Goal: Task Accomplishment & Management: Use online tool/utility

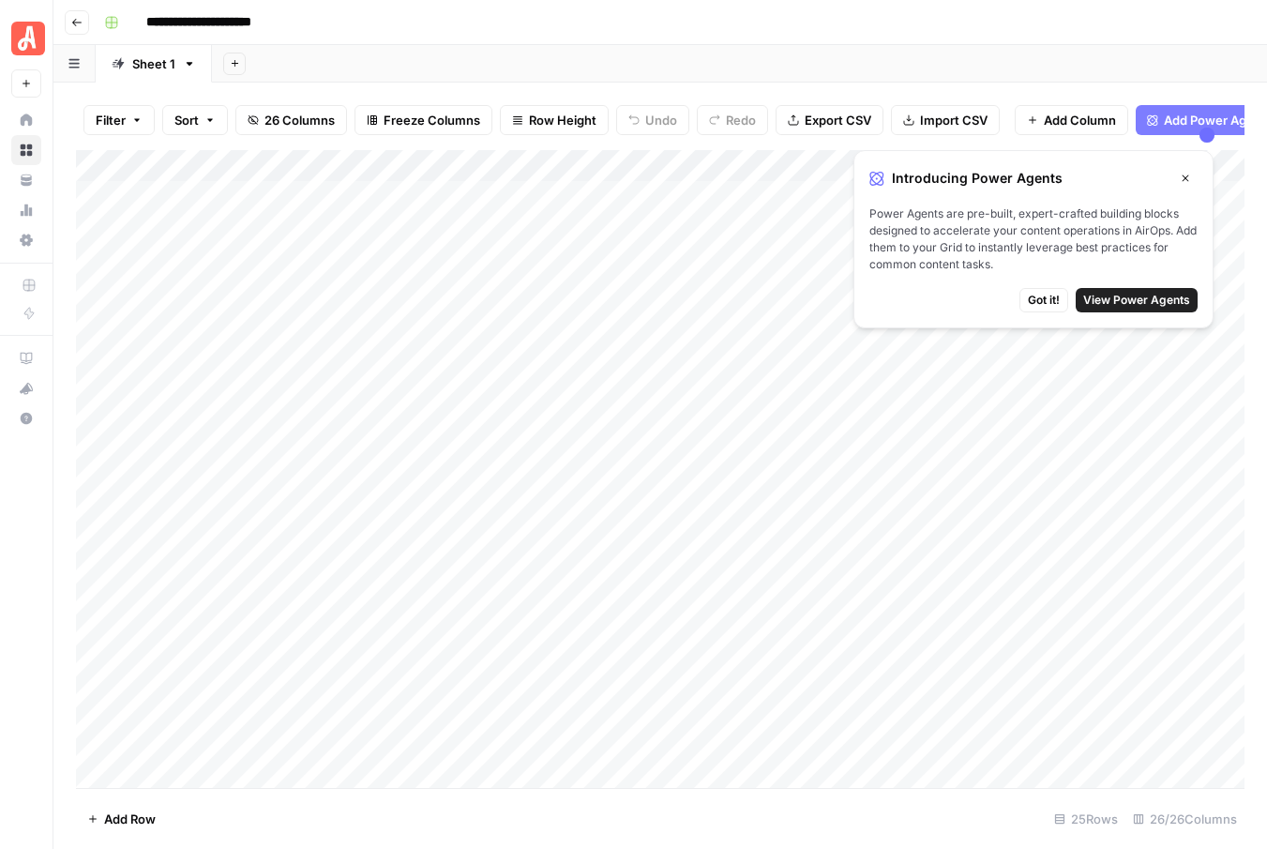
click at [1183, 177] on icon "button" at bounding box center [1184, 178] width 11 height 11
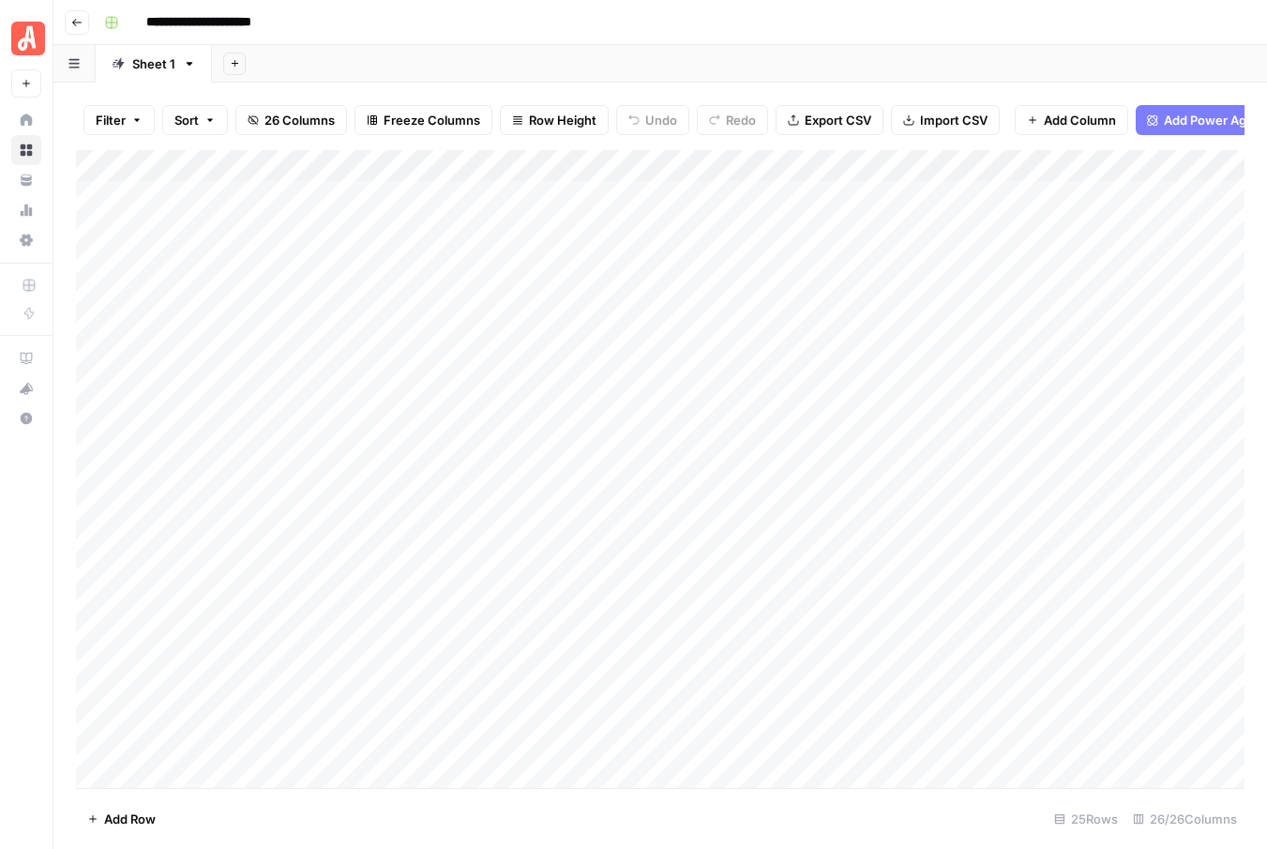
click at [1030, 227] on div "Add Column" at bounding box center [660, 469] width 1168 height 638
click at [783, 228] on div "Add Column" at bounding box center [660, 469] width 1168 height 638
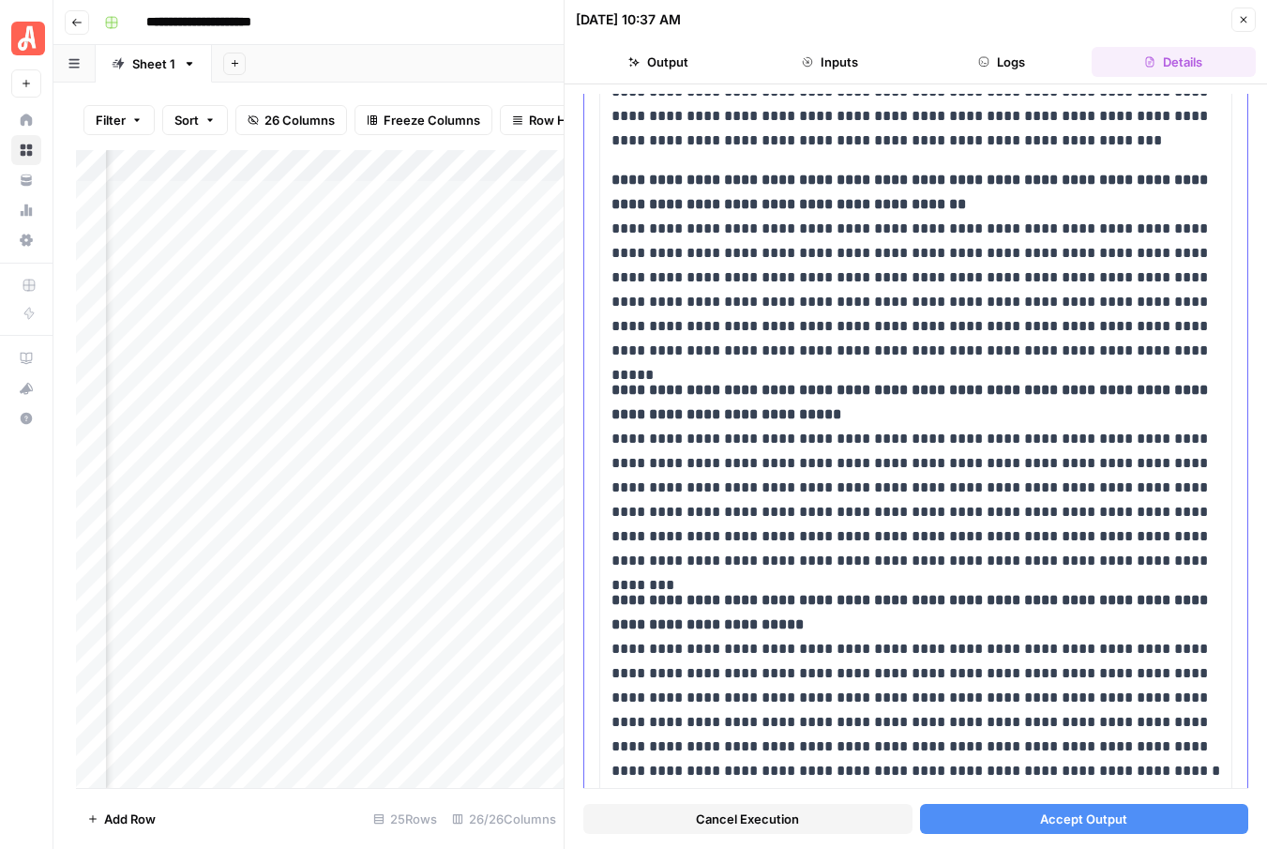
scroll to position [1637, 0]
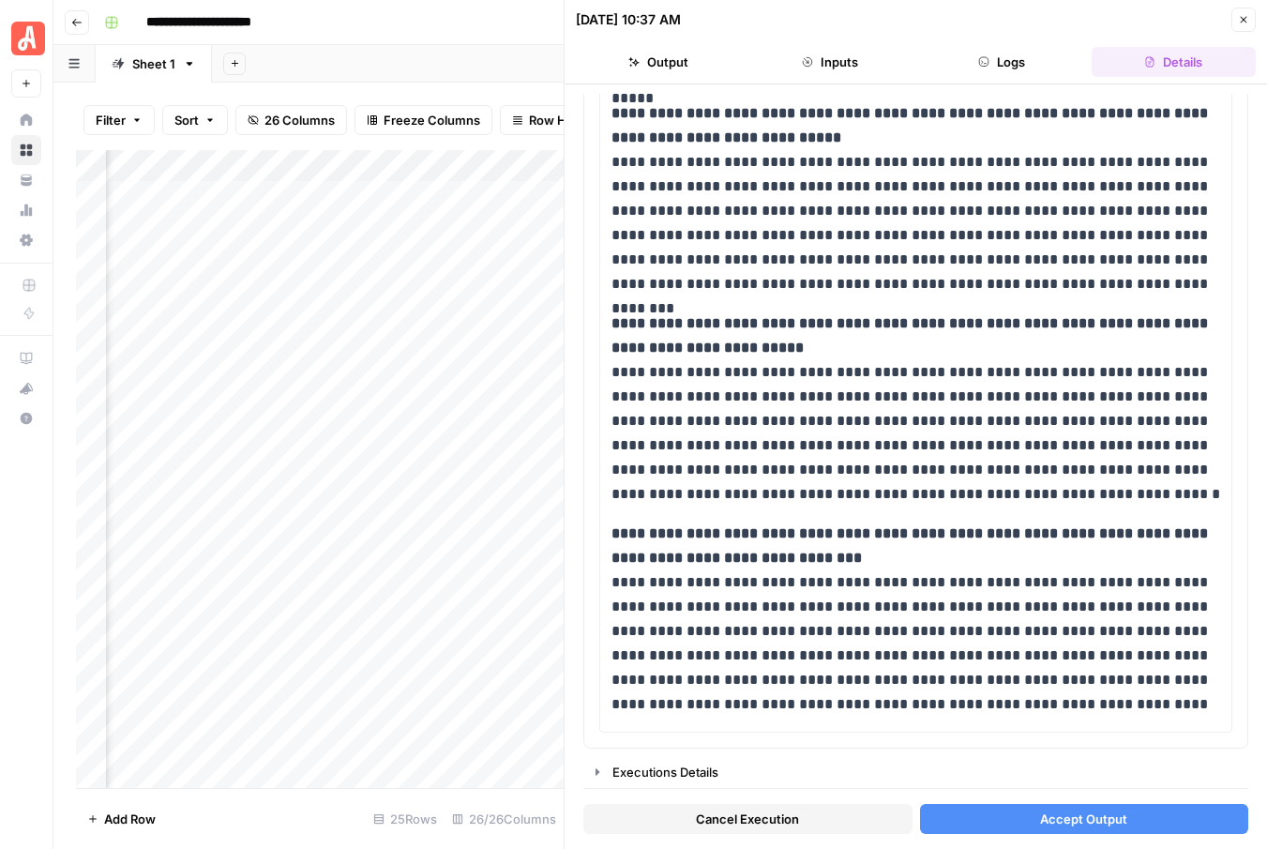
click at [1049, 822] on span "Accept Output" at bounding box center [1083, 818] width 87 height 19
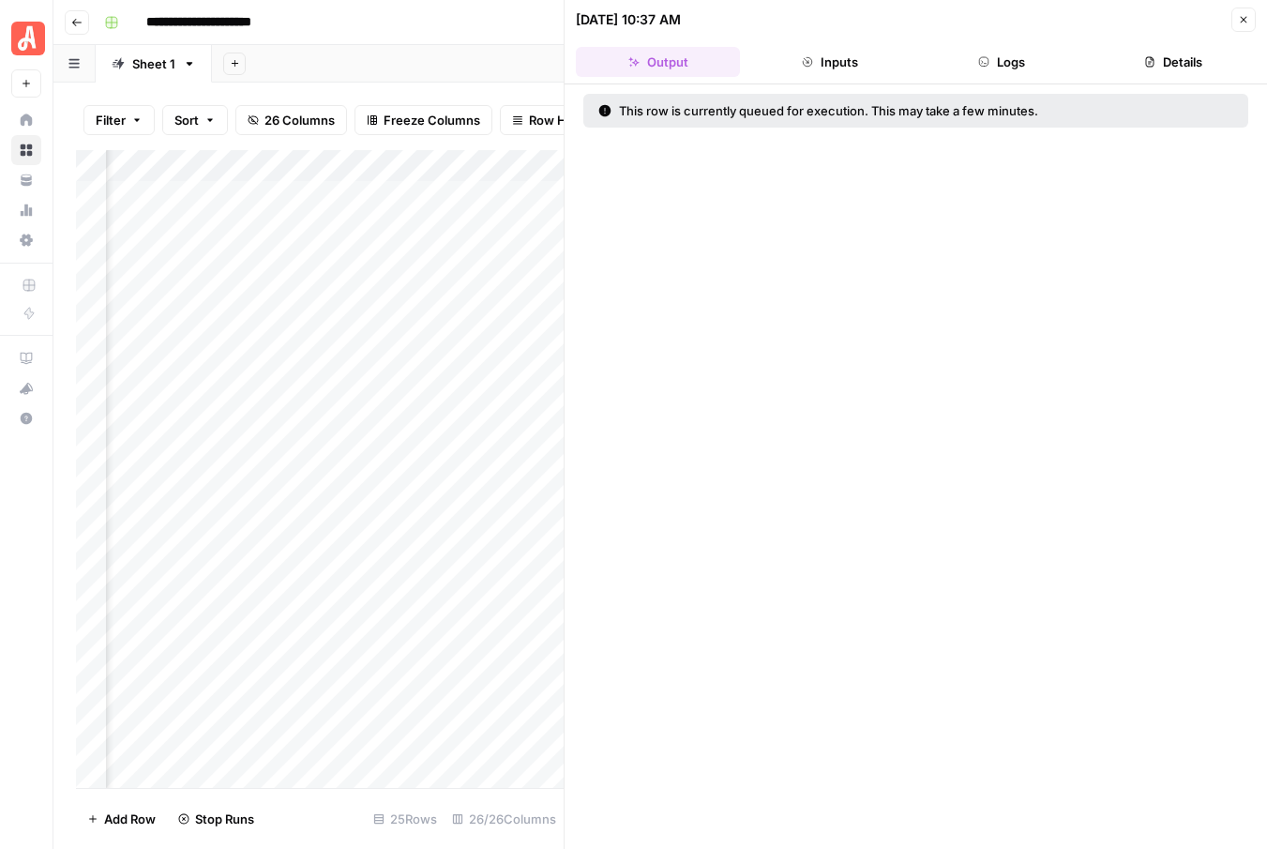
click at [1243, 18] on icon "button" at bounding box center [1243, 19] width 11 height 11
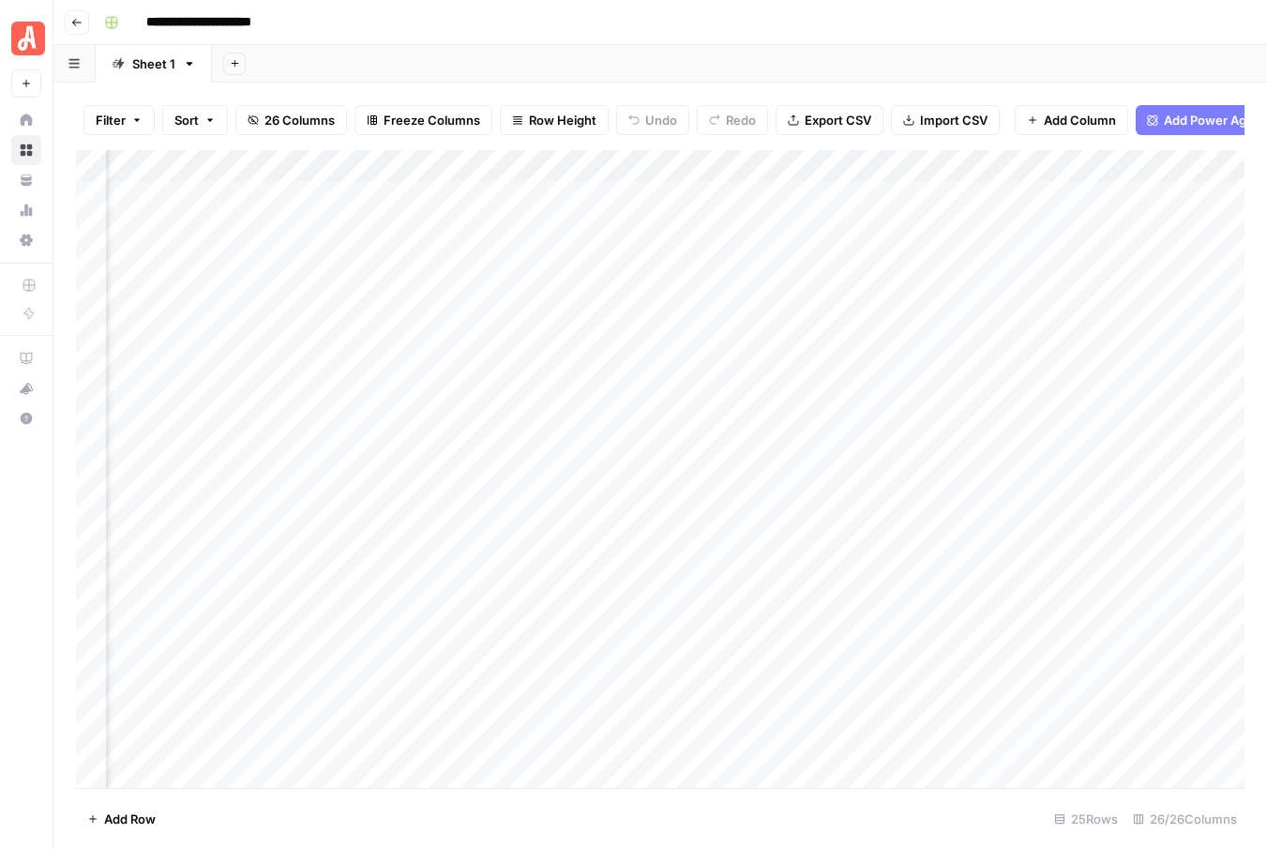
click at [992, 225] on div "Add Column" at bounding box center [660, 469] width 1168 height 638
click at [616, 225] on div "Add Column" at bounding box center [660, 469] width 1168 height 638
click at [641, 195] on div "Add Column" at bounding box center [660, 469] width 1168 height 638
click at [626, 196] on div "Add Column" at bounding box center [660, 469] width 1168 height 638
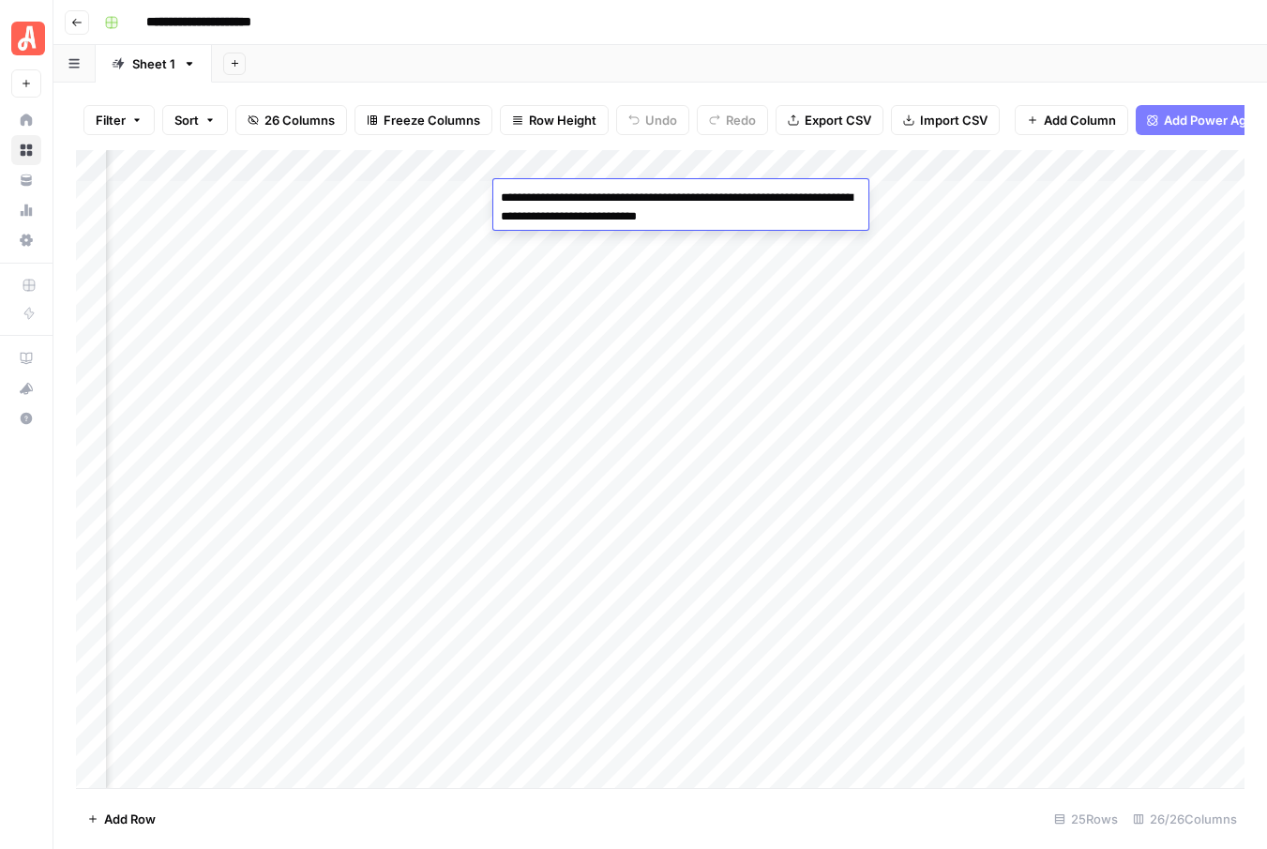
click at [632, 239] on div "Add Column" at bounding box center [660, 469] width 1168 height 638
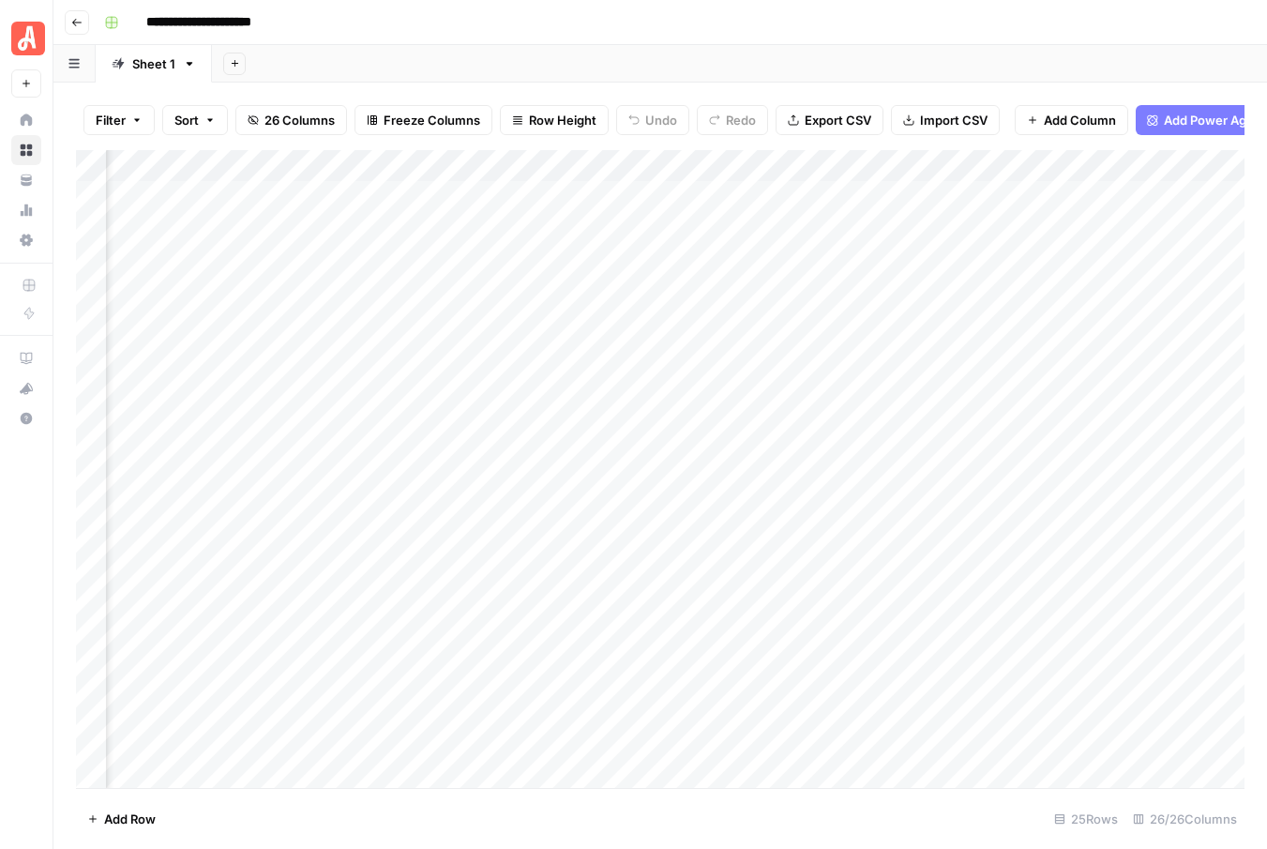
click at [753, 233] on div "Add Column" at bounding box center [660, 469] width 1168 height 638
click at [778, 225] on div "Add Column" at bounding box center [660, 469] width 1168 height 638
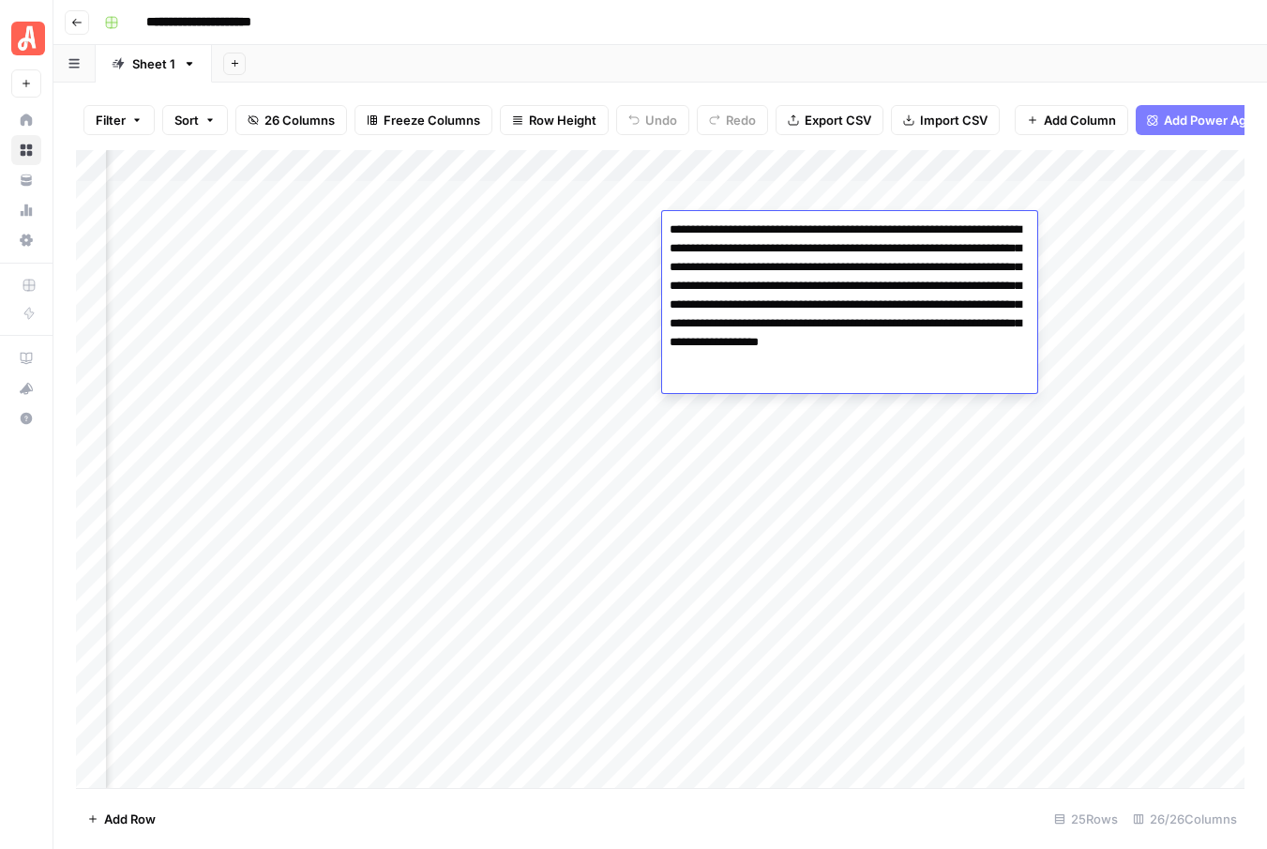
click at [593, 223] on div "Add Column" at bounding box center [660, 469] width 1168 height 638
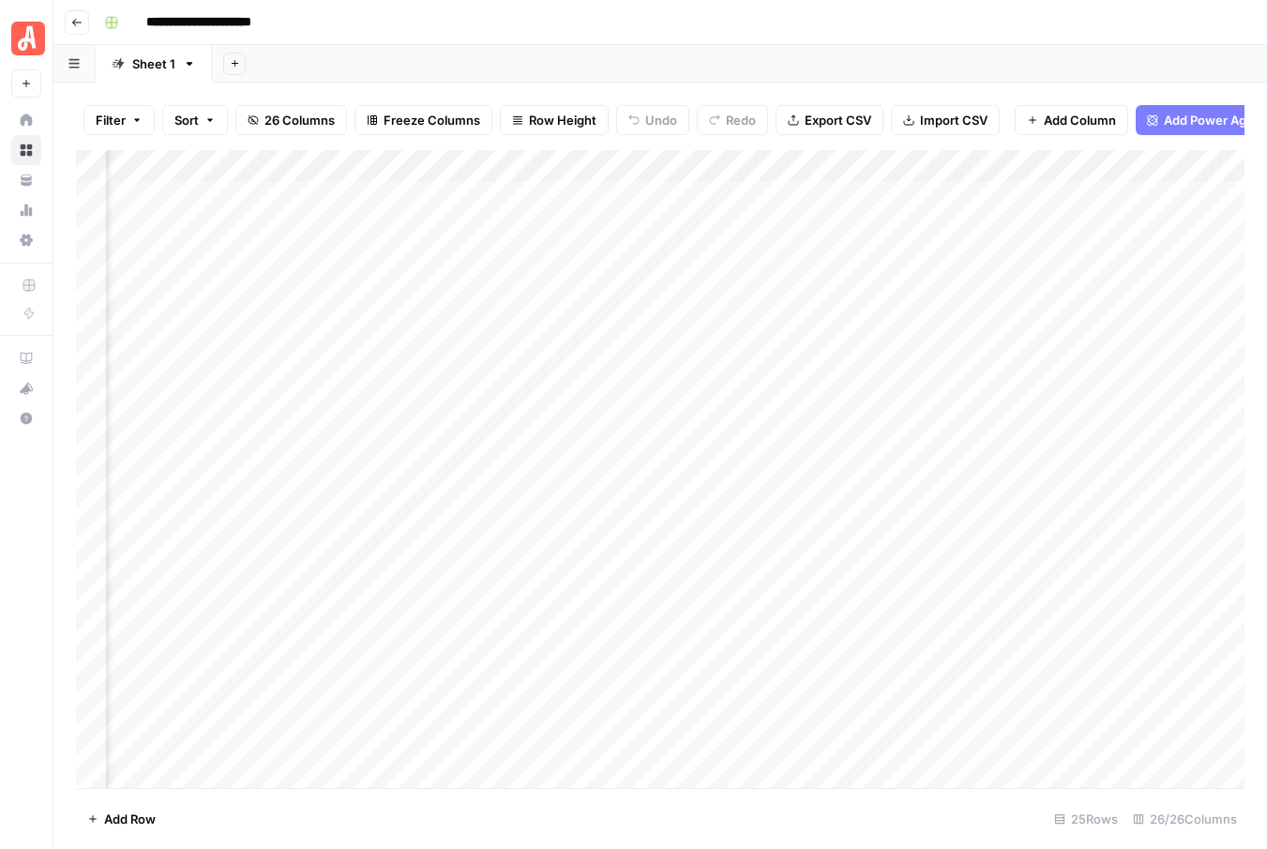
click at [942, 189] on div "Add Column" at bounding box center [660, 469] width 1168 height 638
click at [940, 229] on div "Add Column" at bounding box center [660, 469] width 1168 height 638
click at [636, 217] on div "Add Column" at bounding box center [660, 469] width 1168 height 638
click at [636, 223] on div "Add Column" at bounding box center [660, 469] width 1168 height 638
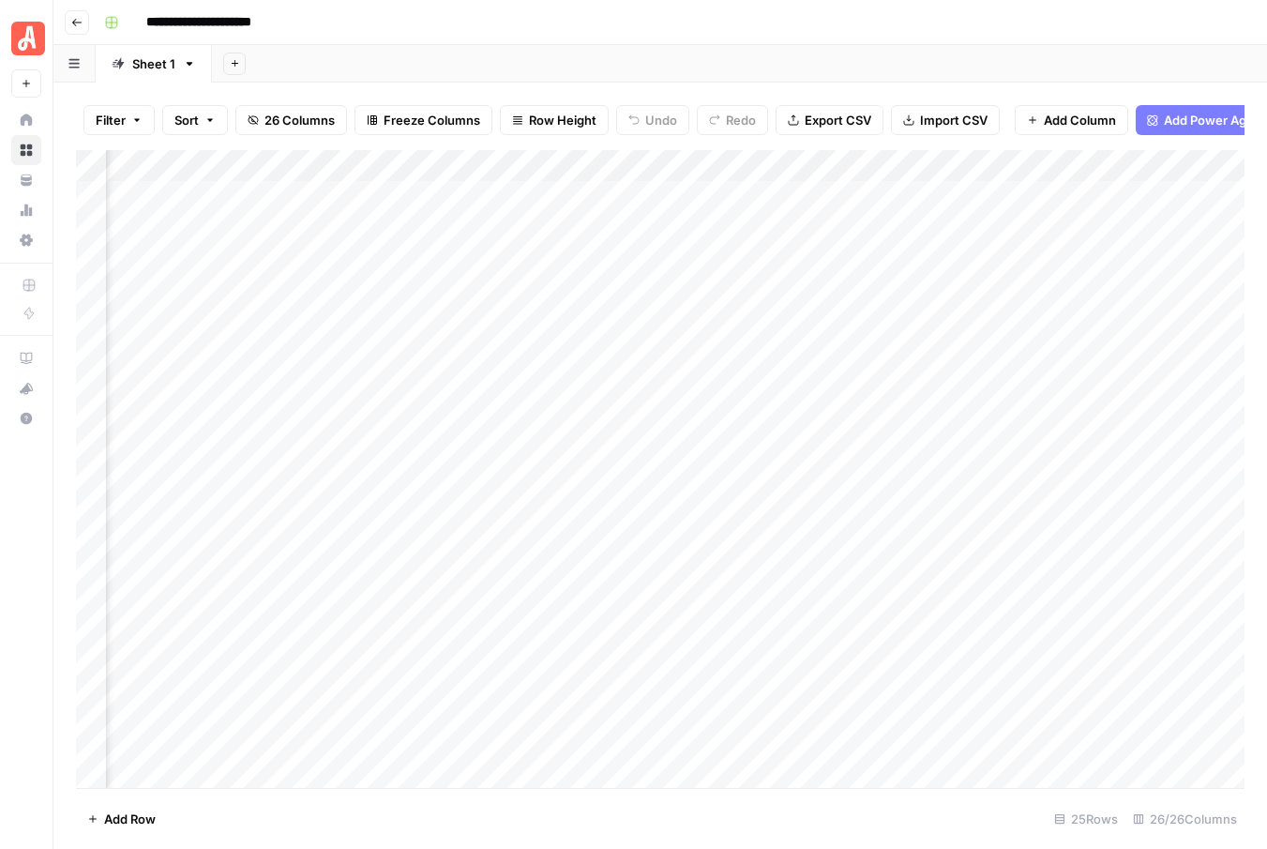
click at [729, 269] on div "Add Column" at bounding box center [660, 469] width 1168 height 638
click at [594, 226] on div "Add Column" at bounding box center [660, 469] width 1168 height 638
click at [644, 282] on div "Add Column" at bounding box center [660, 469] width 1168 height 638
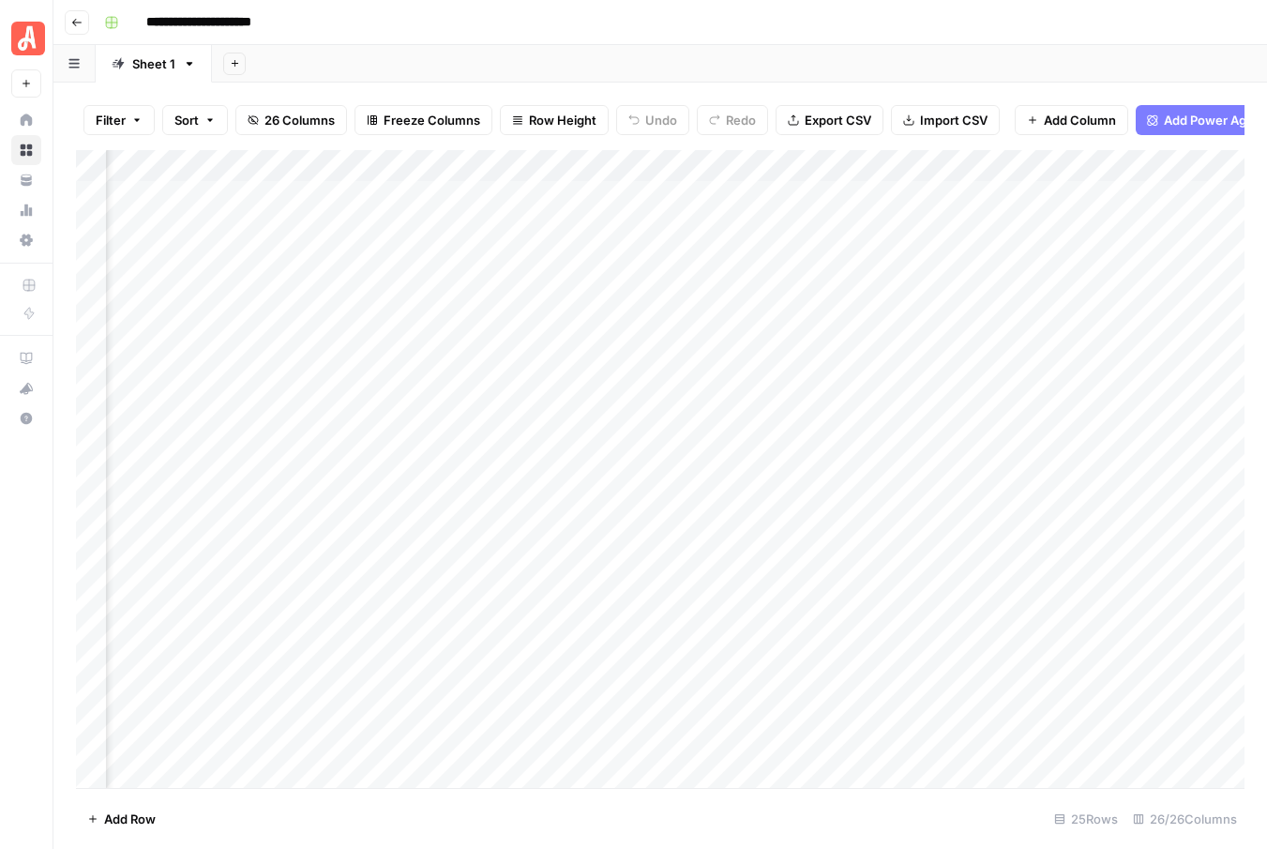
click at [821, 229] on div "Add Column" at bounding box center [660, 469] width 1168 height 638
click at [699, 258] on div "Add Column" at bounding box center [660, 469] width 1168 height 638
click at [990, 231] on div "Add Column" at bounding box center [660, 469] width 1168 height 638
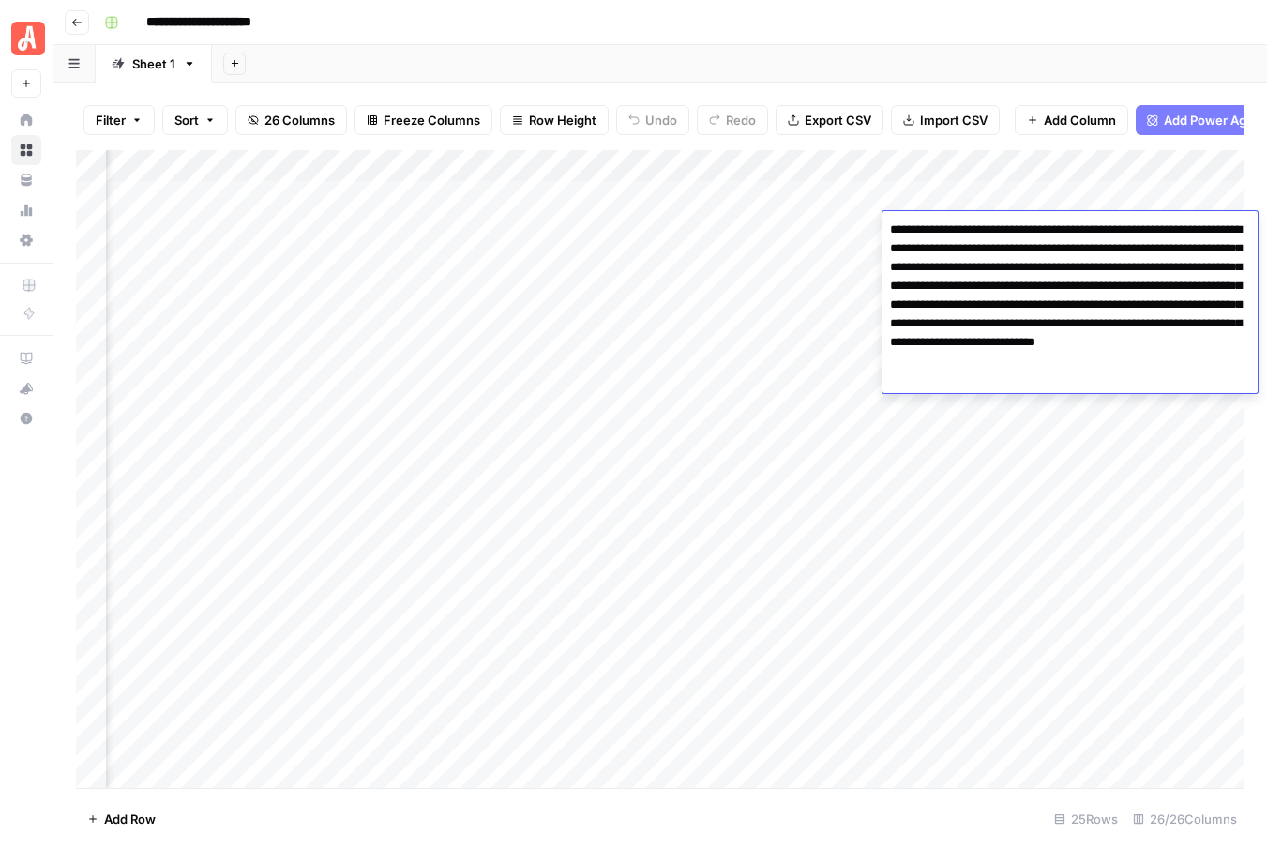
click at [836, 257] on div "Add Column" at bounding box center [660, 469] width 1168 height 638
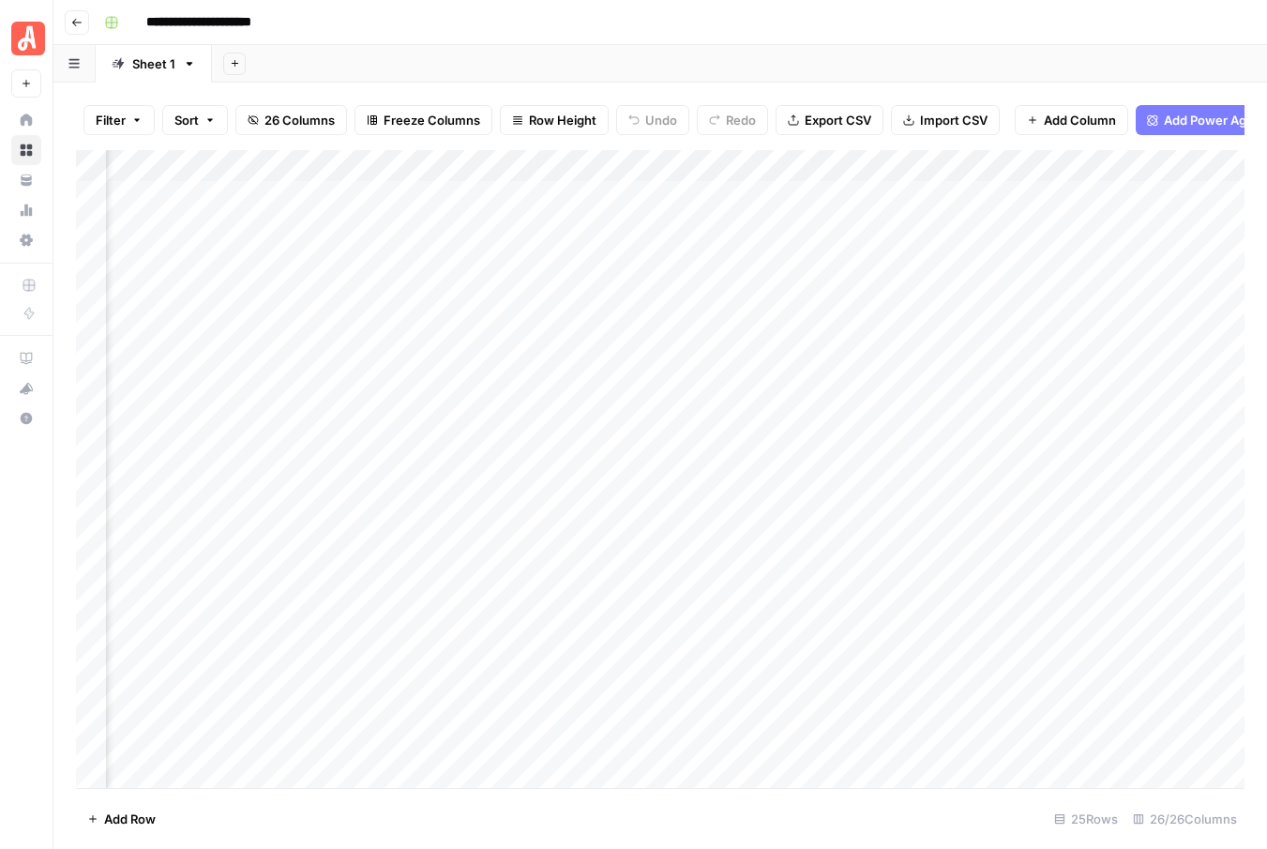
scroll to position [0, 1147]
click at [754, 221] on div "Add Column" at bounding box center [660, 469] width 1168 height 638
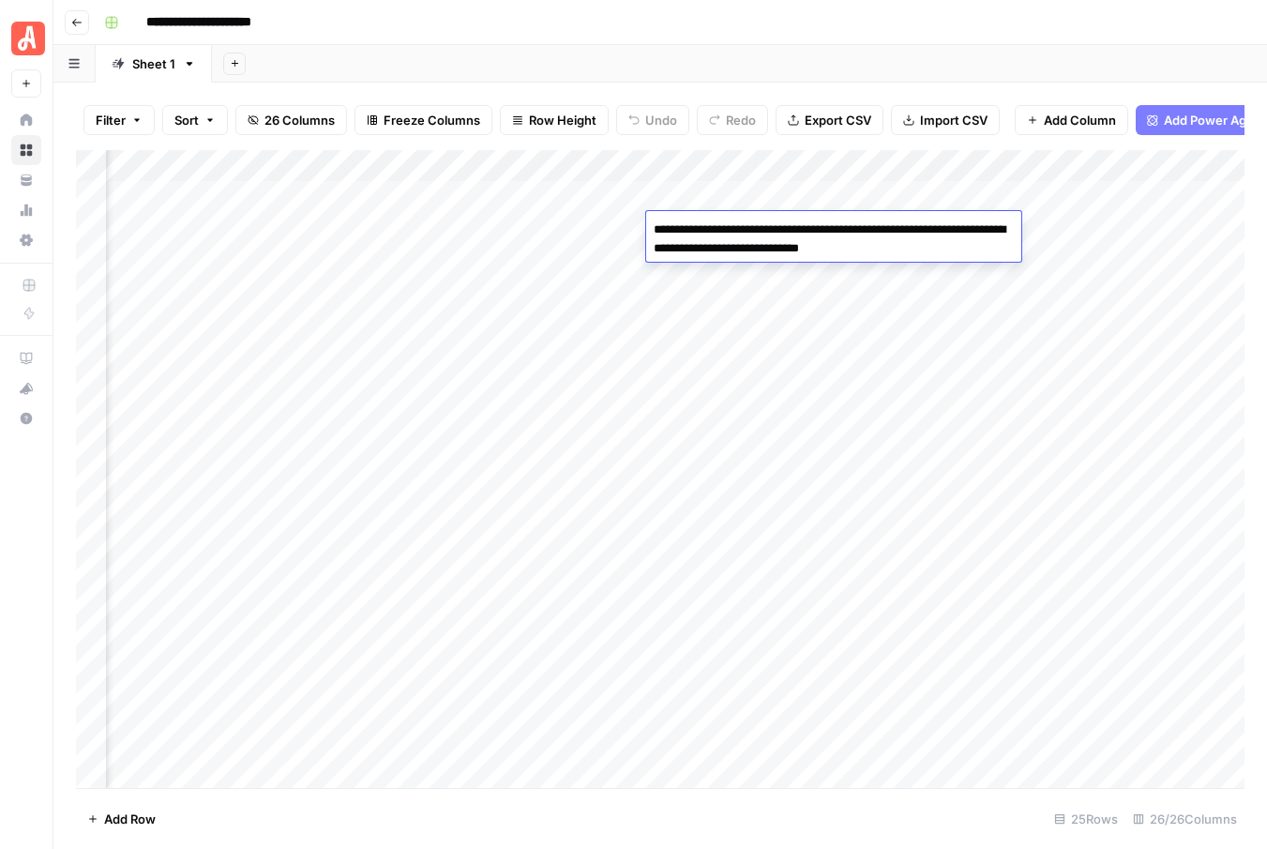
click at [721, 276] on div "Add Column" at bounding box center [660, 469] width 1168 height 638
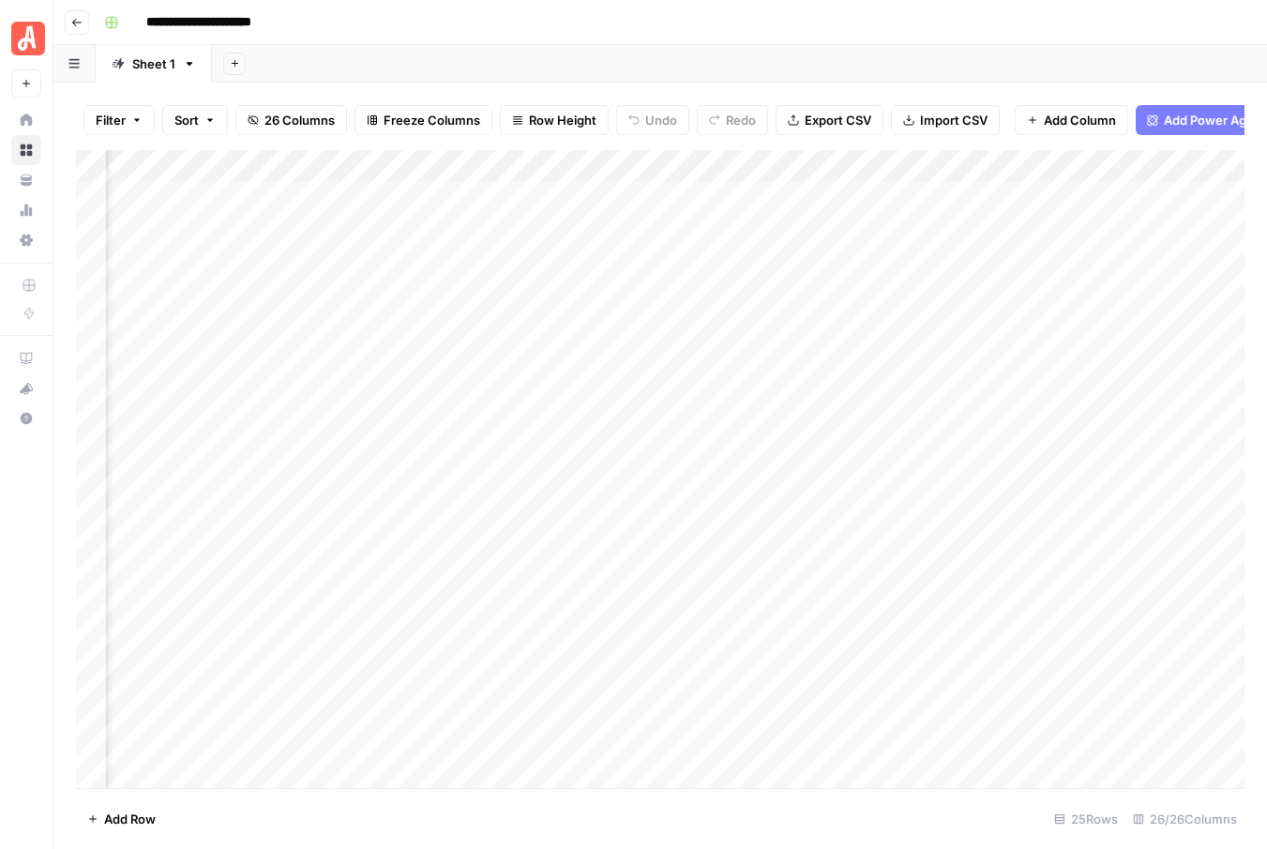
click at [738, 229] on div "Add Column" at bounding box center [660, 469] width 1168 height 638
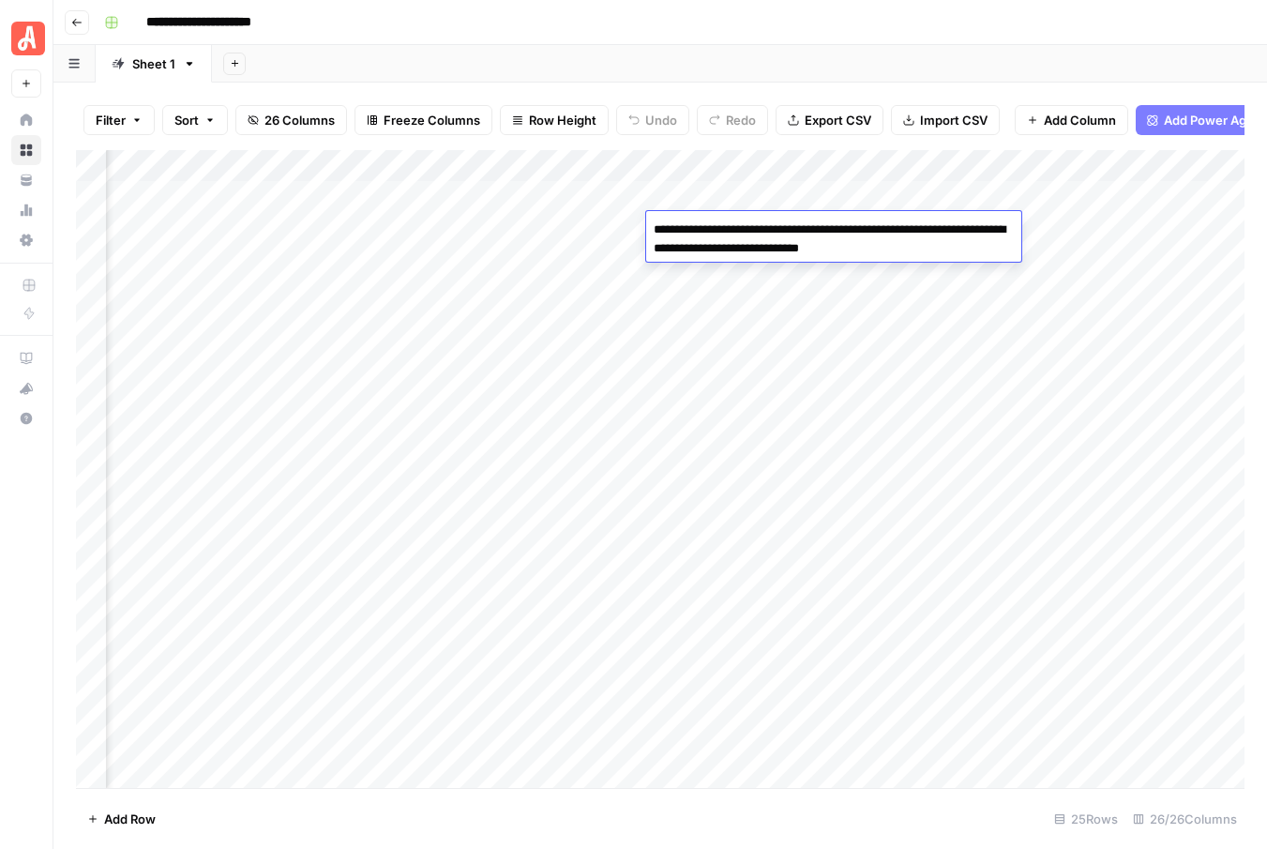
click at [730, 273] on div "Add Column" at bounding box center [660, 469] width 1168 height 638
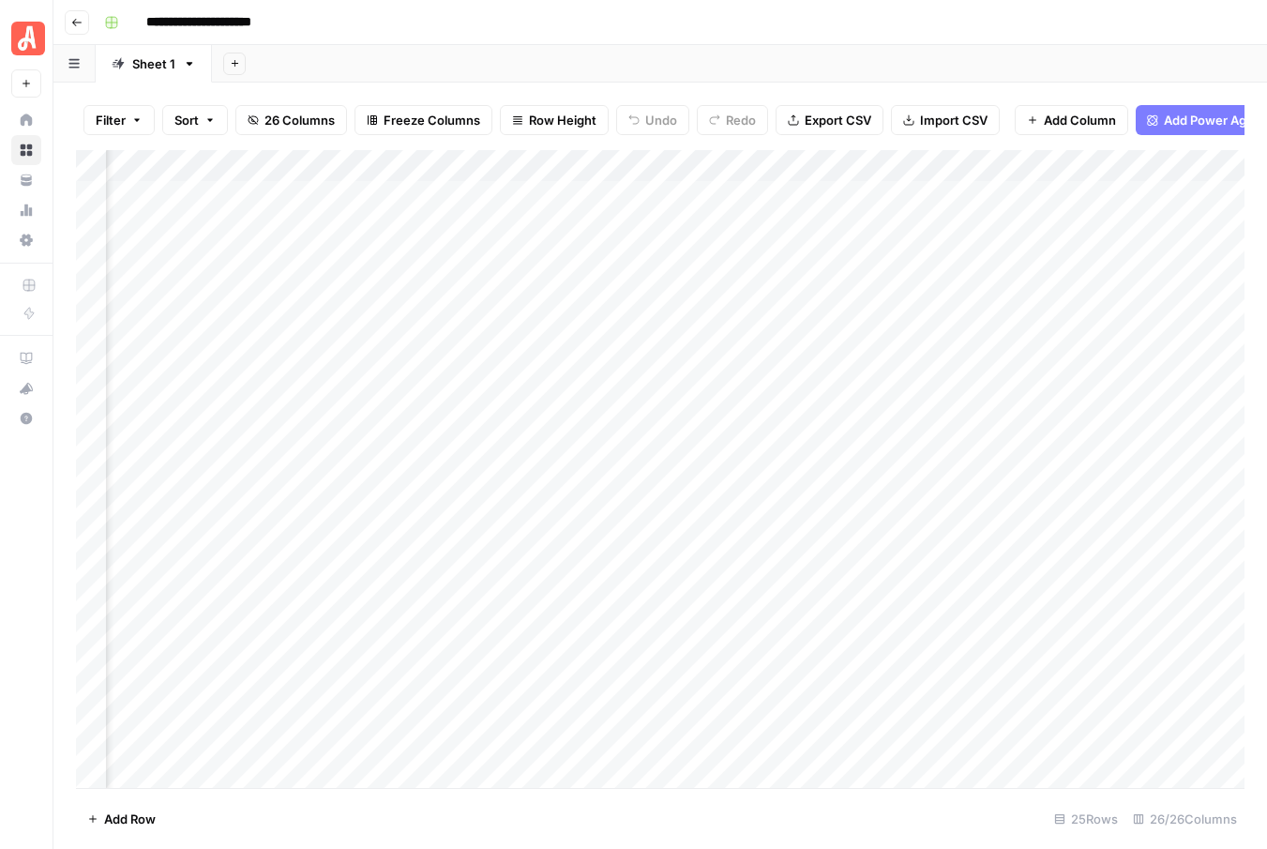
click at [589, 224] on div "Add Column" at bounding box center [660, 469] width 1168 height 638
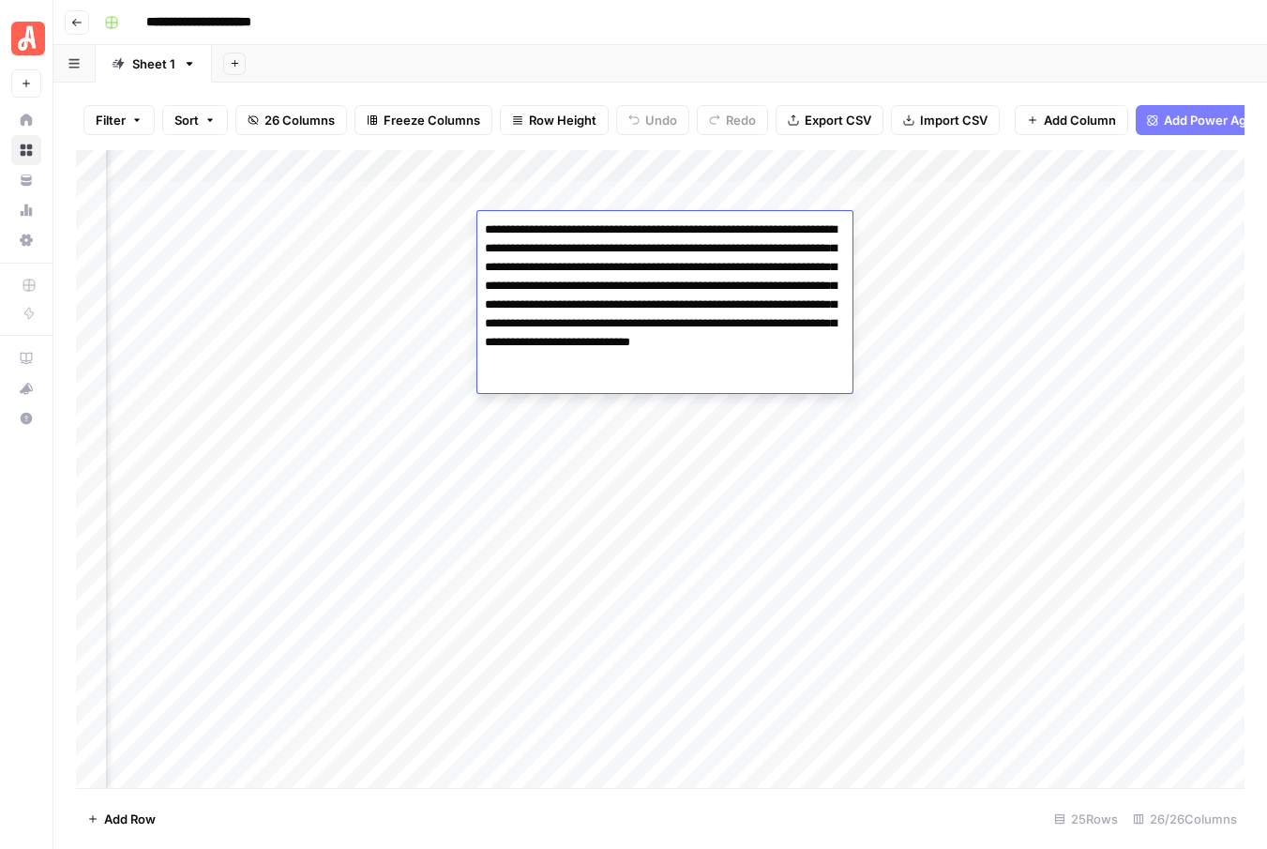
click at [418, 228] on div "Add Column" at bounding box center [660, 469] width 1168 height 638
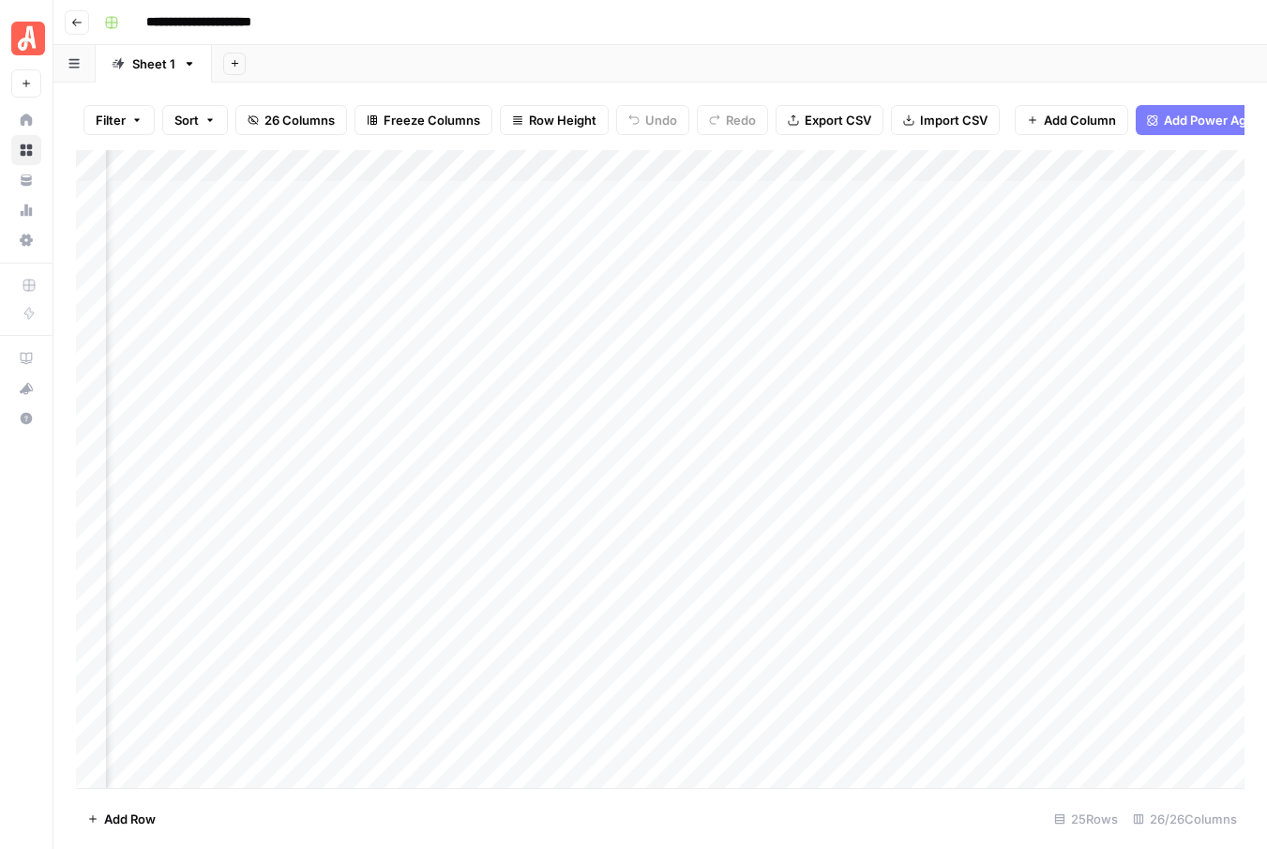
click at [418, 228] on div "Add Column" at bounding box center [660, 469] width 1168 height 638
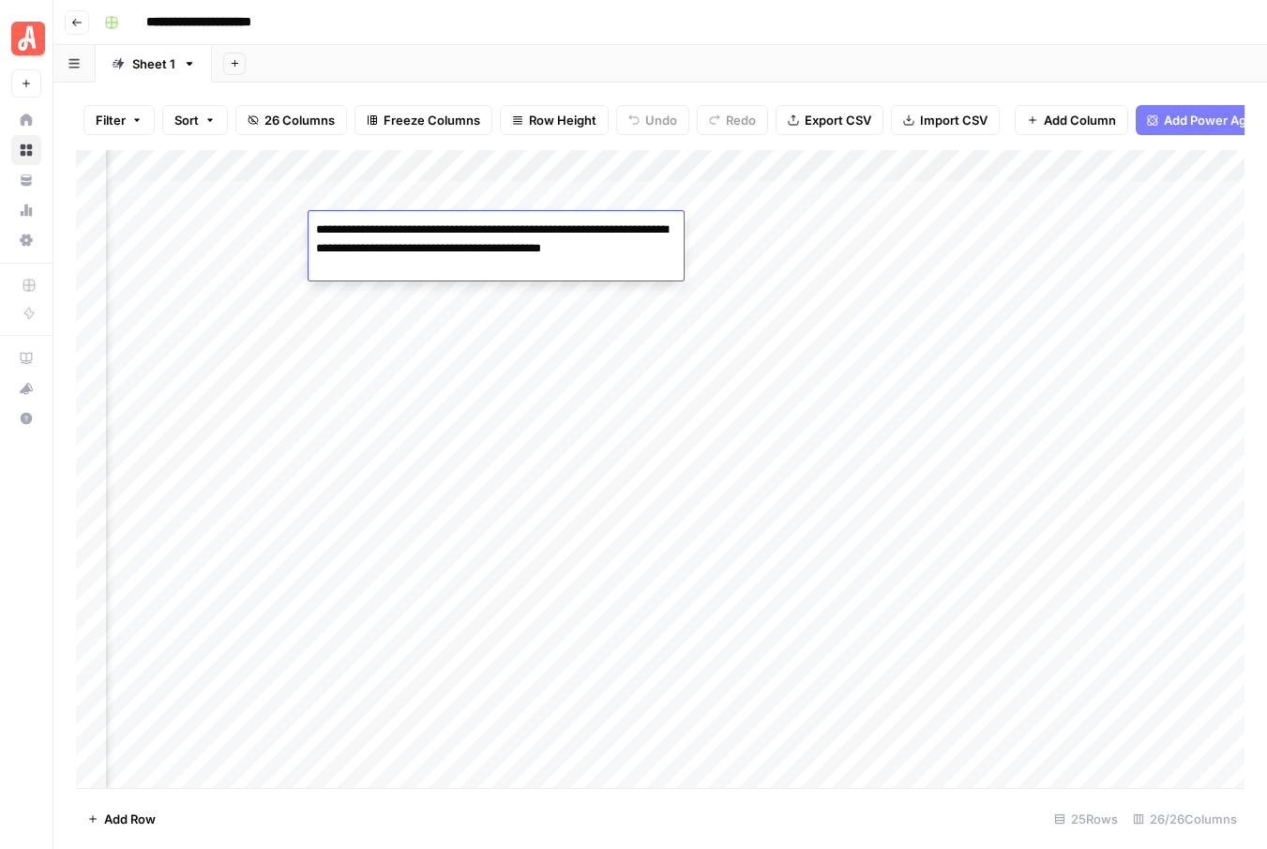
click at [289, 264] on div "Add Column" at bounding box center [660, 469] width 1168 height 638
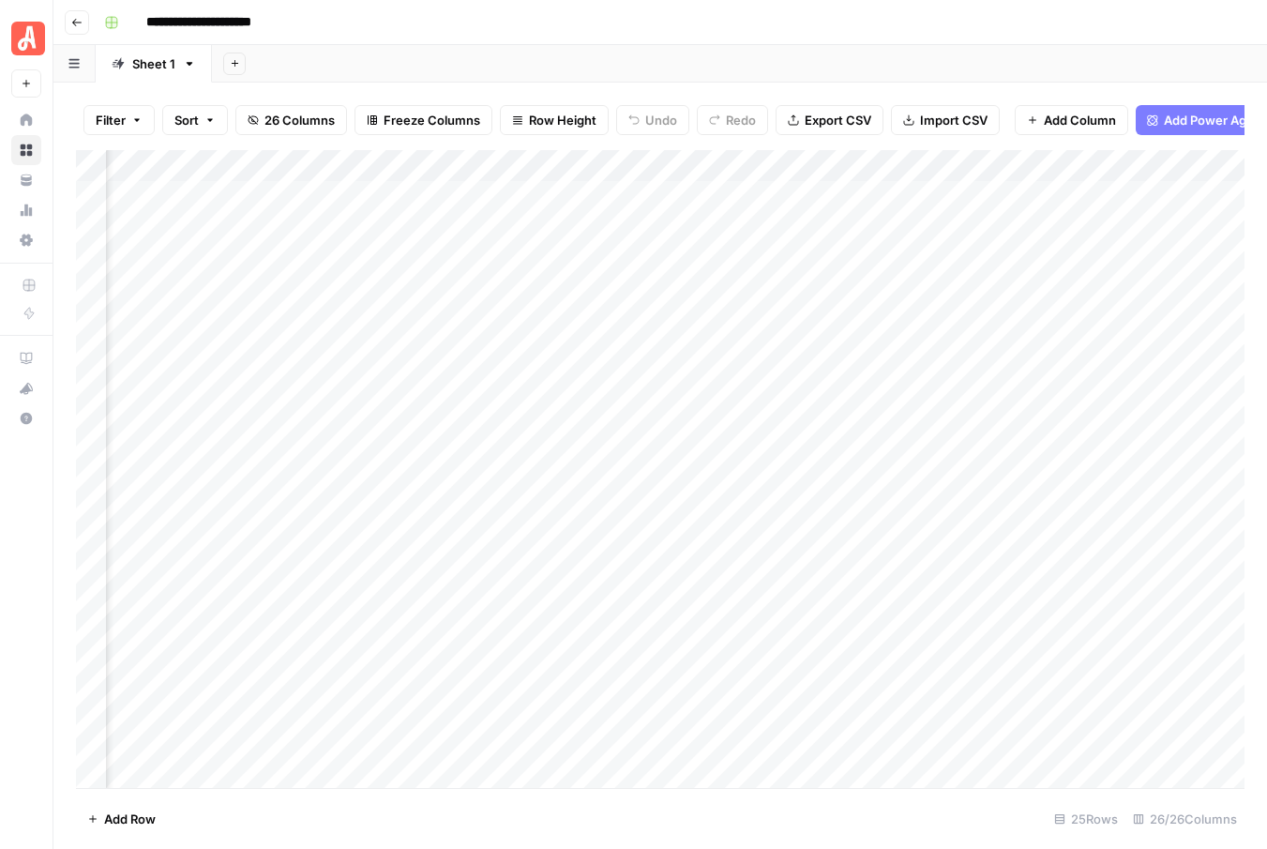
scroll to position [0, 1277]
click at [913, 233] on div "Add Column" at bounding box center [660, 469] width 1168 height 638
click at [819, 259] on div "Add Column" at bounding box center [660, 469] width 1168 height 638
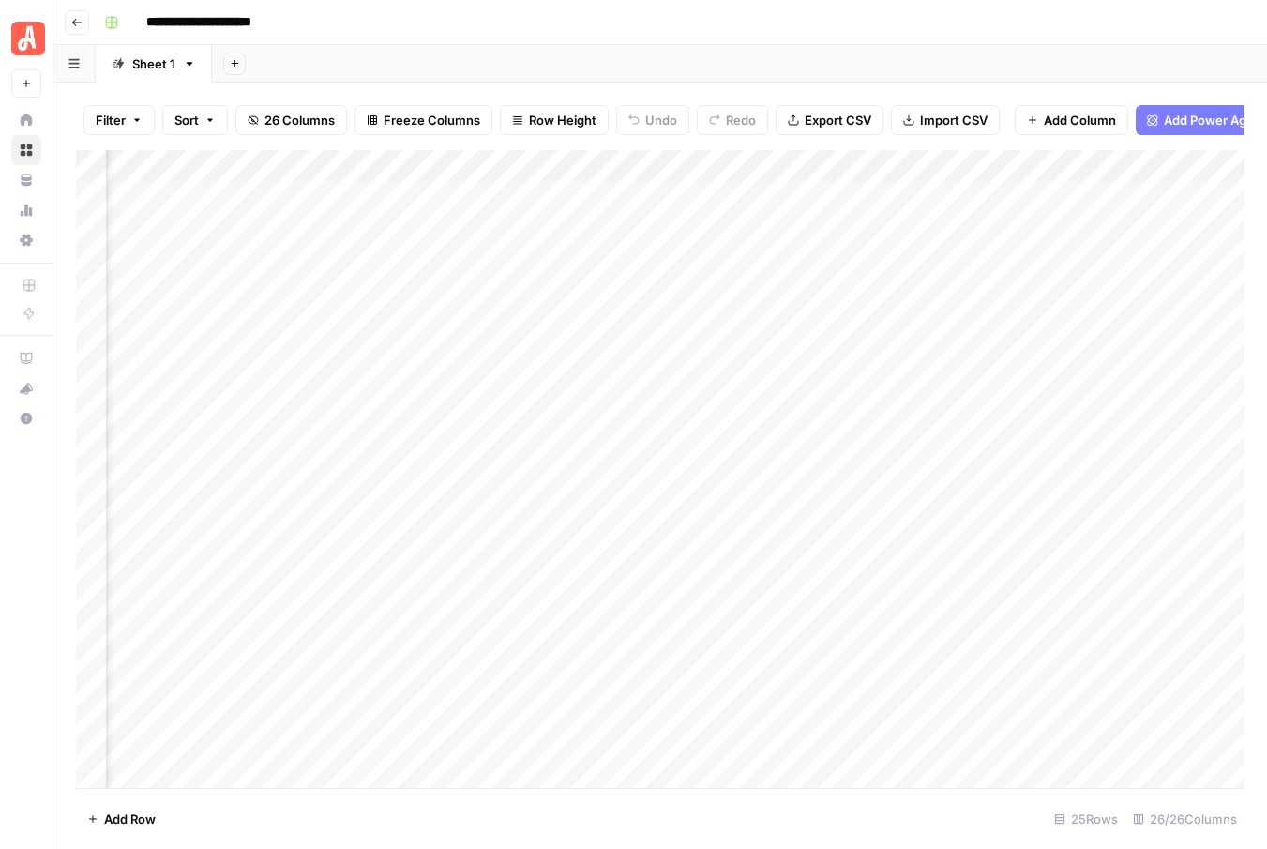
click at [930, 226] on div "Add Column" at bounding box center [660, 469] width 1168 height 638
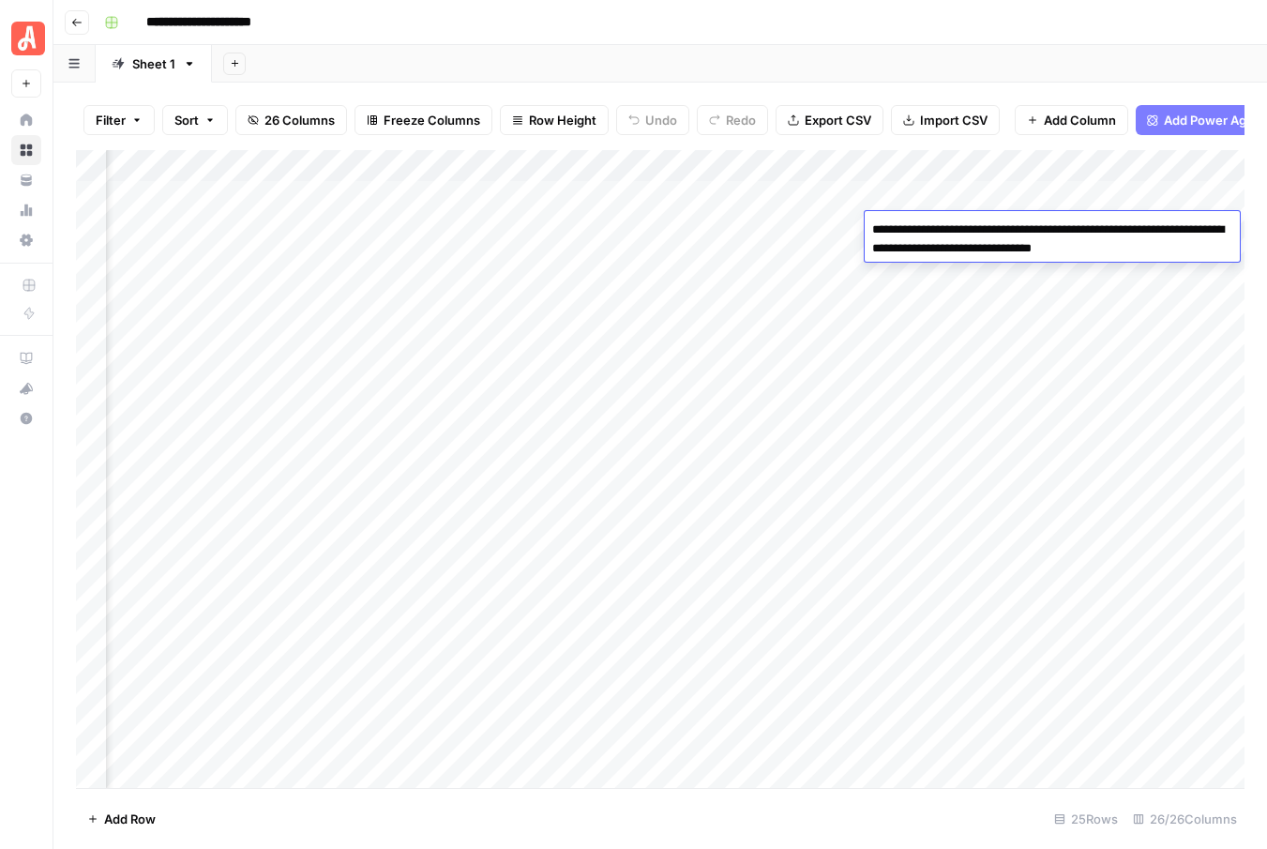
click at [798, 252] on div "Add Column" at bounding box center [660, 469] width 1168 height 638
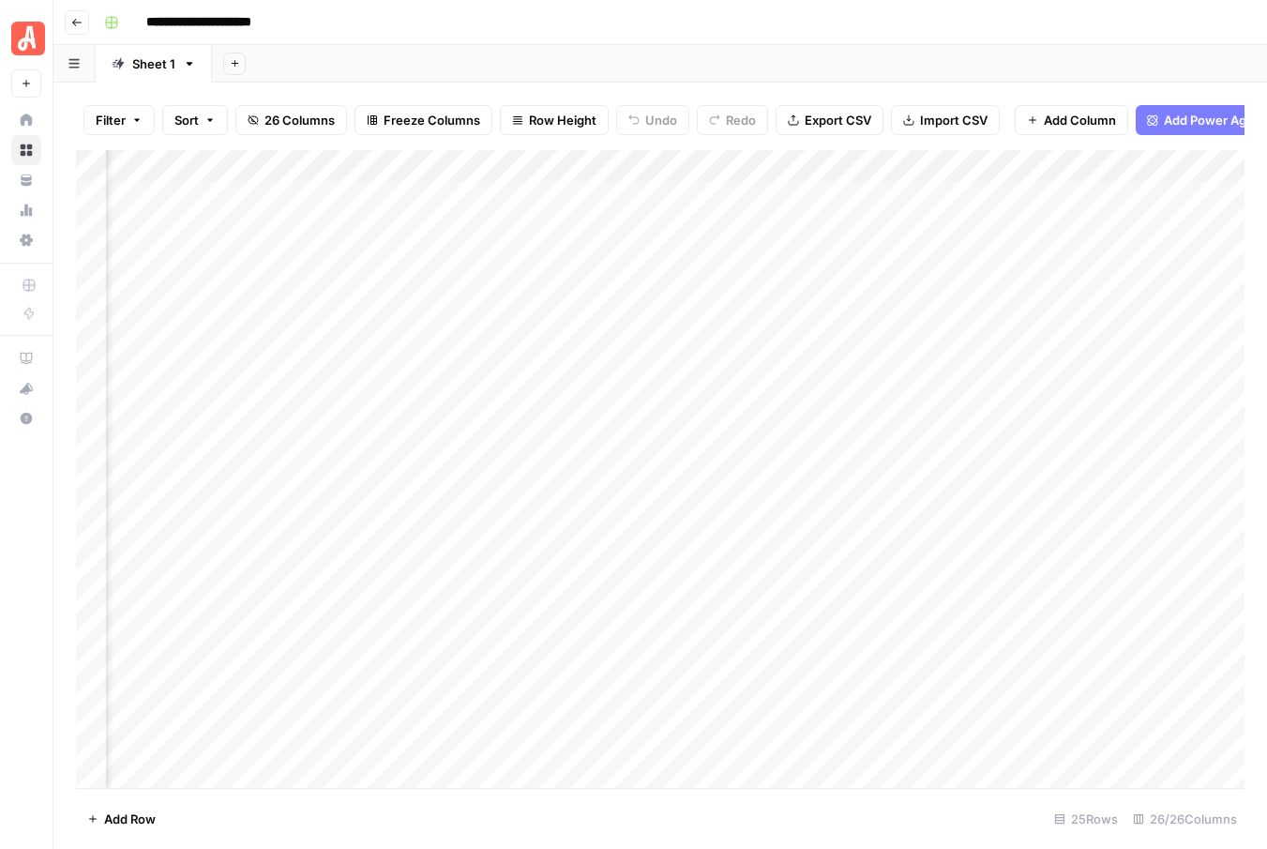
scroll to position [0, 1909]
click at [989, 227] on div "Add Column" at bounding box center [660, 469] width 1168 height 638
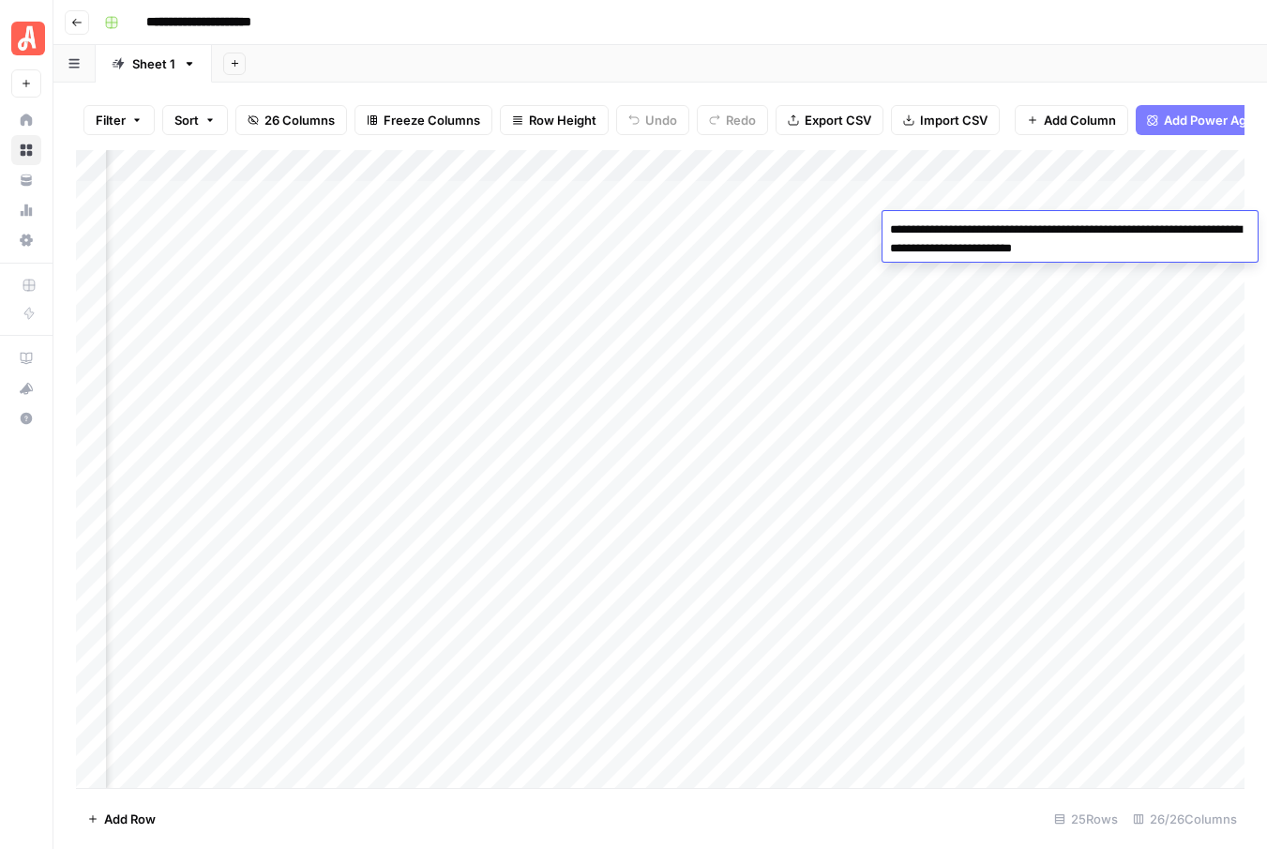
click at [797, 244] on div "Add Column" at bounding box center [660, 469] width 1168 height 638
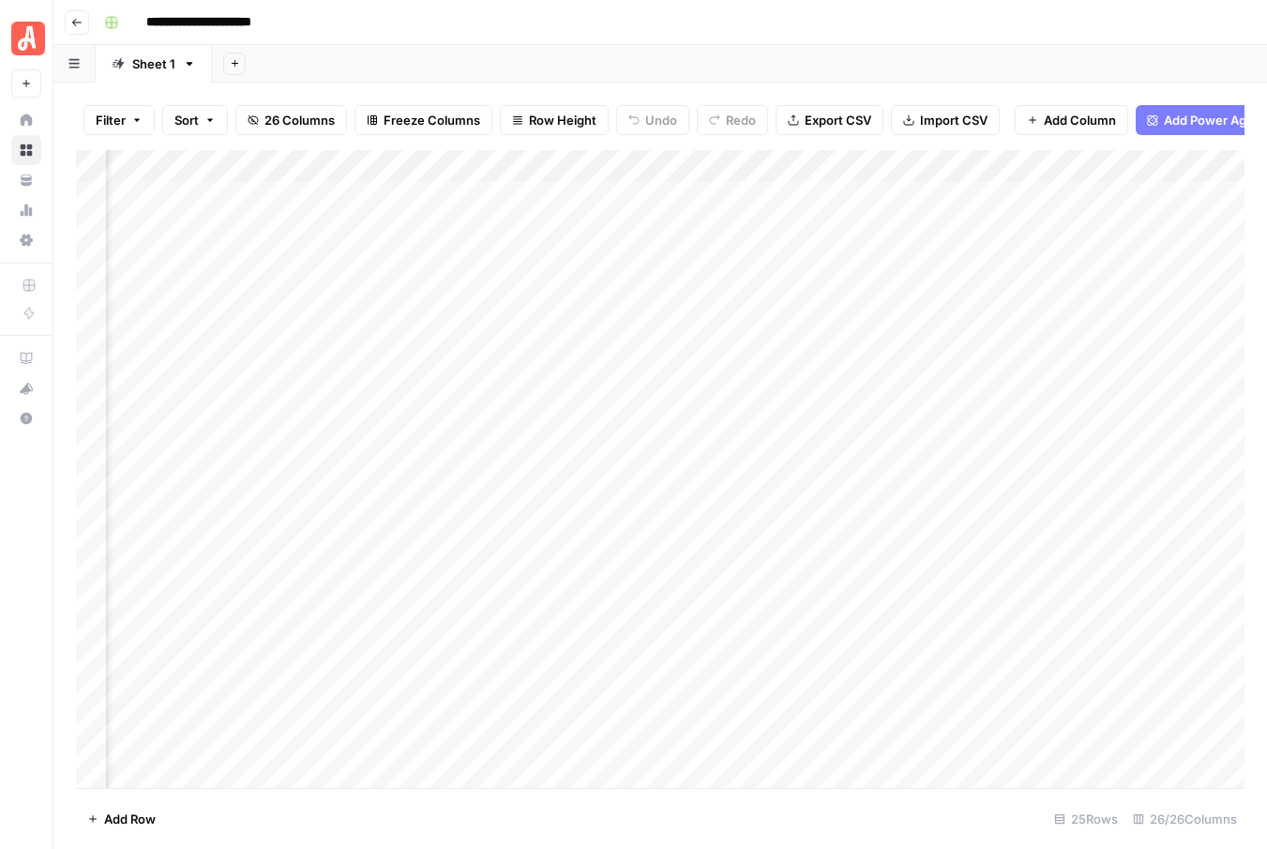
click at [978, 222] on div "Add Column" at bounding box center [660, 469] width 1168 height 638
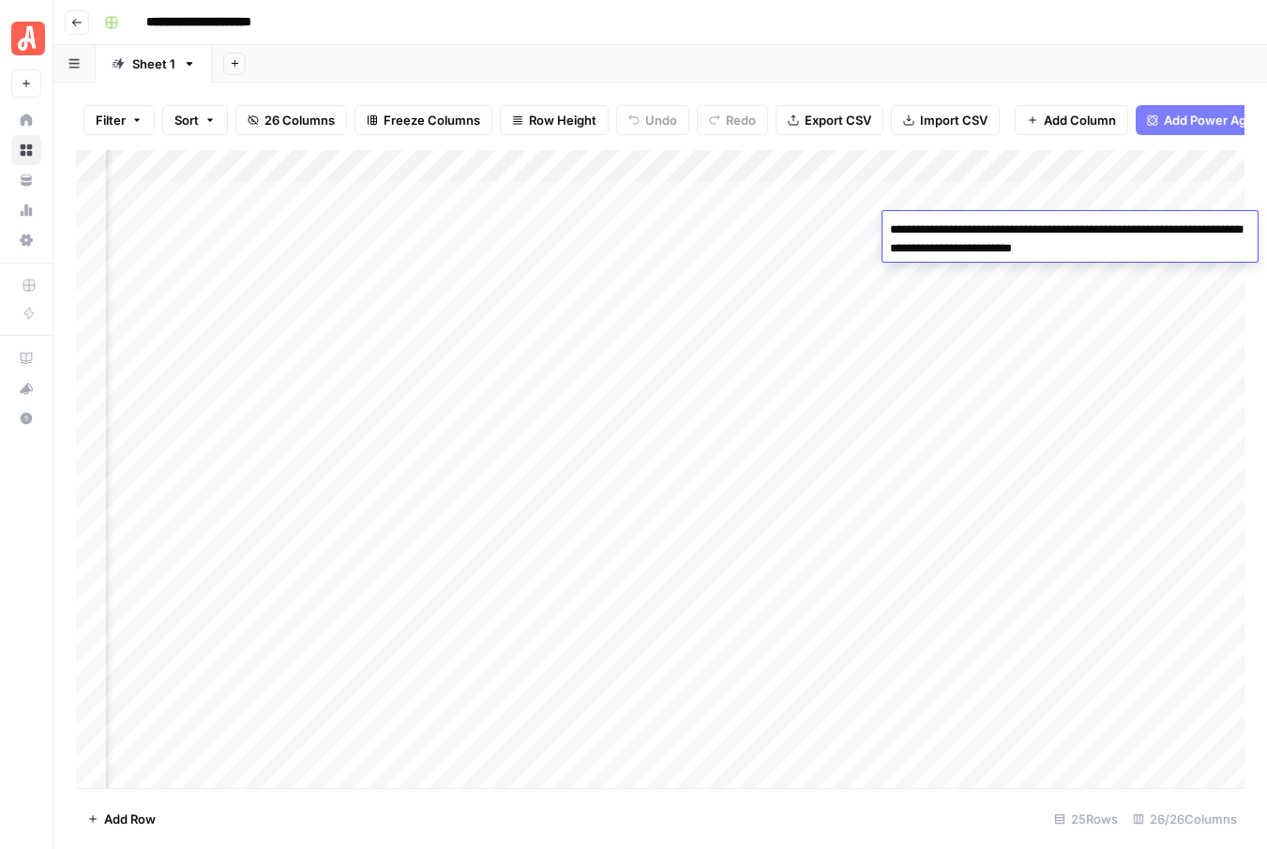
click at [847, 249] on div "Add Column" at bounding box center [660, 469] width 1168 height 638
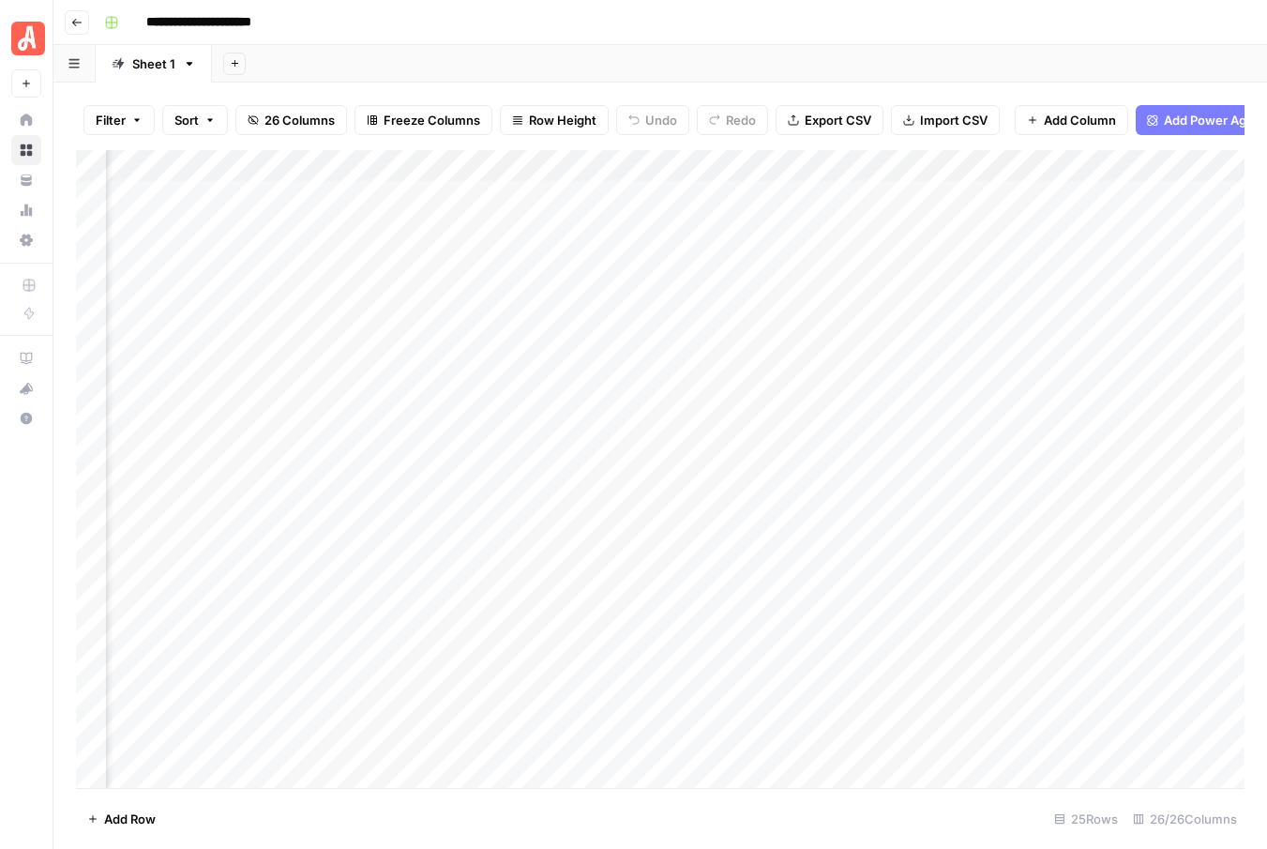
scroll to position [0, 2246]
click at [983, 228] on div "Add Column" at bounding box center [660, 469] width 1168 height 638
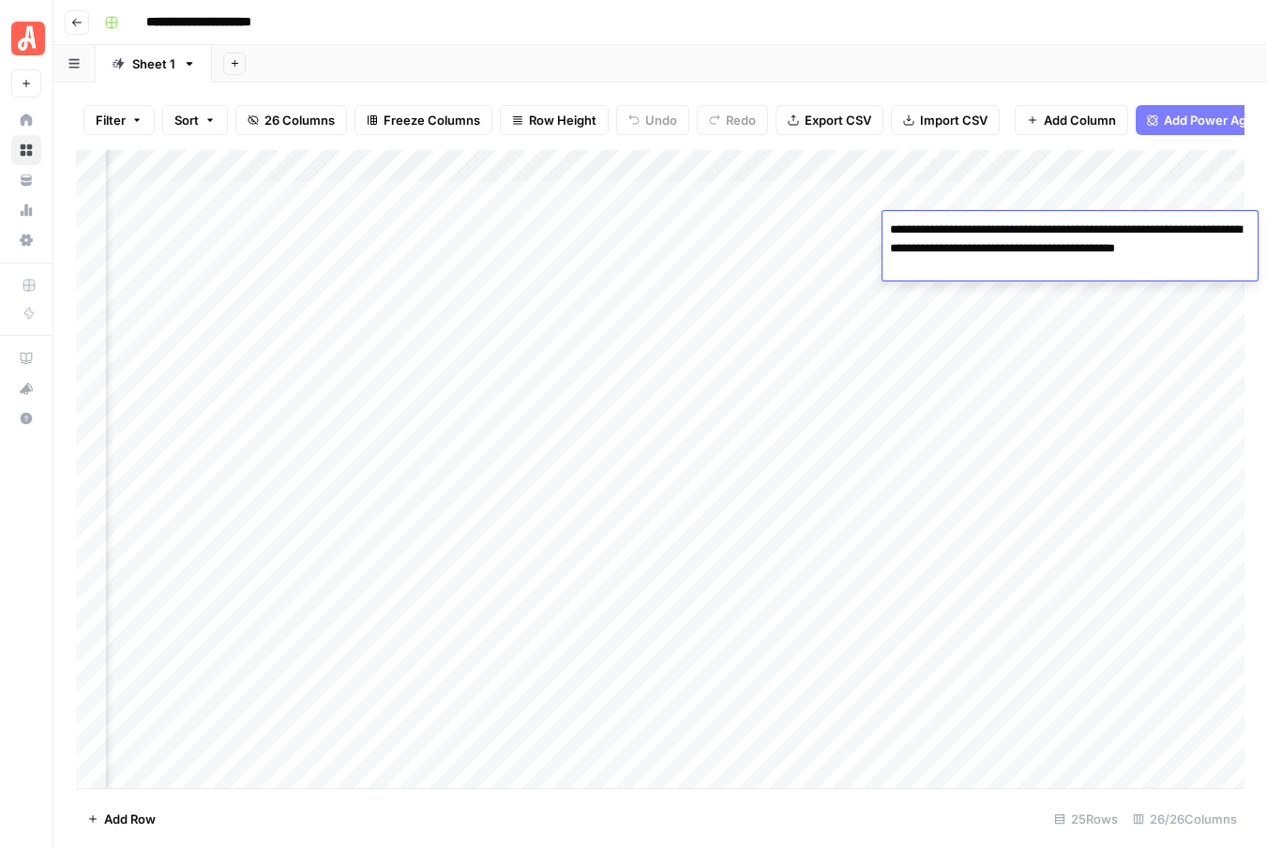
click at [816, 250] on div "Add Column" at bounding box center [660, 469] width 1168 height 638
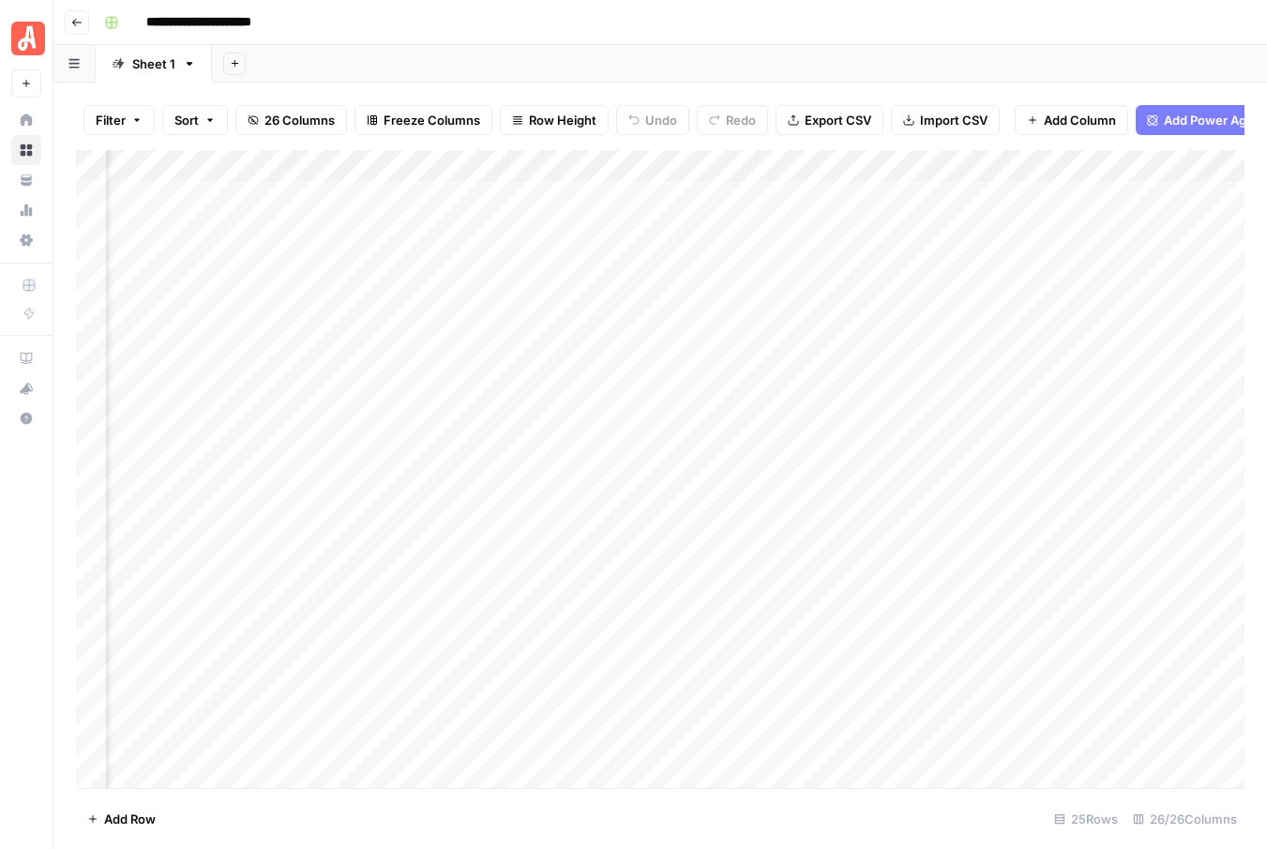
scroll to position [0, 2536]
click at [367, 225] on div "Add Column" at bounding box center [660, 469] width 1168 height 638
